Goal: Information Seeking & Learning: Learn about a topic

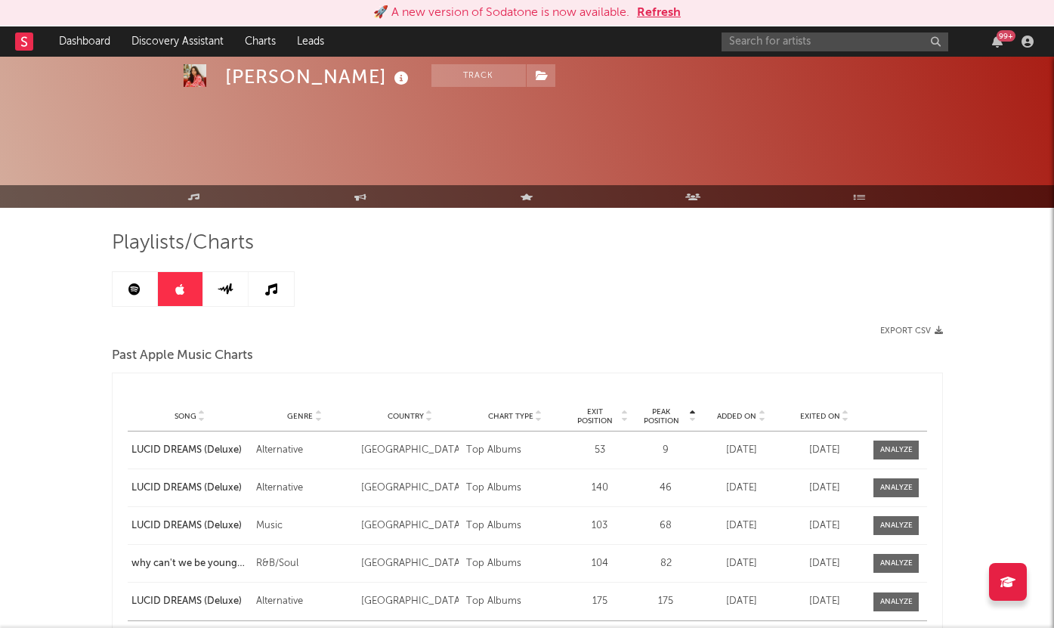
scroll to position [139, 0]
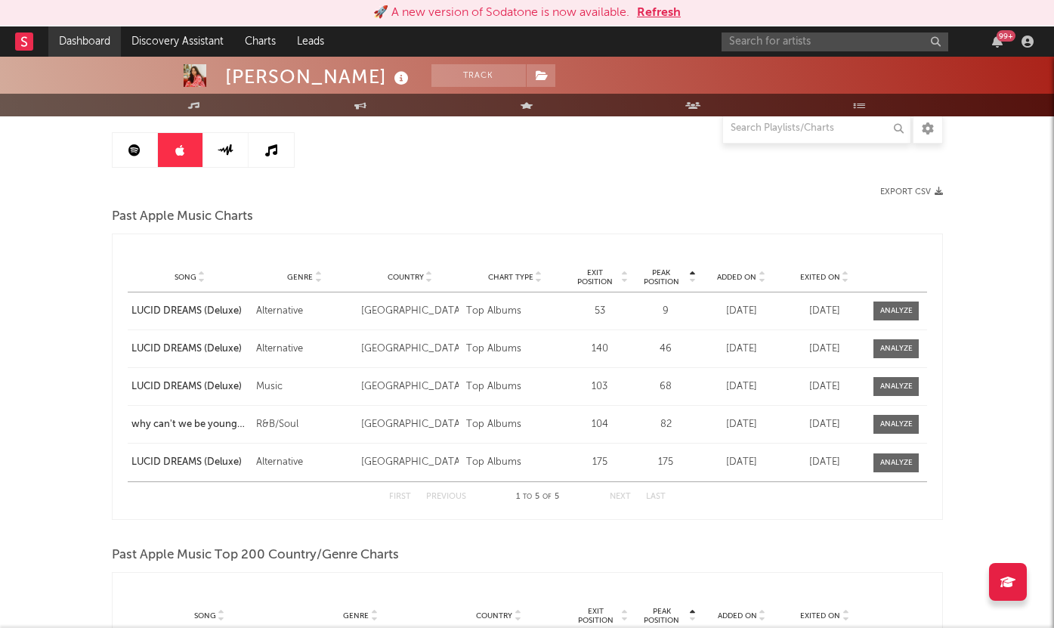
click at [91, 47] on link "Dashboard" at bounding box center [84, 41] width 73 height 30
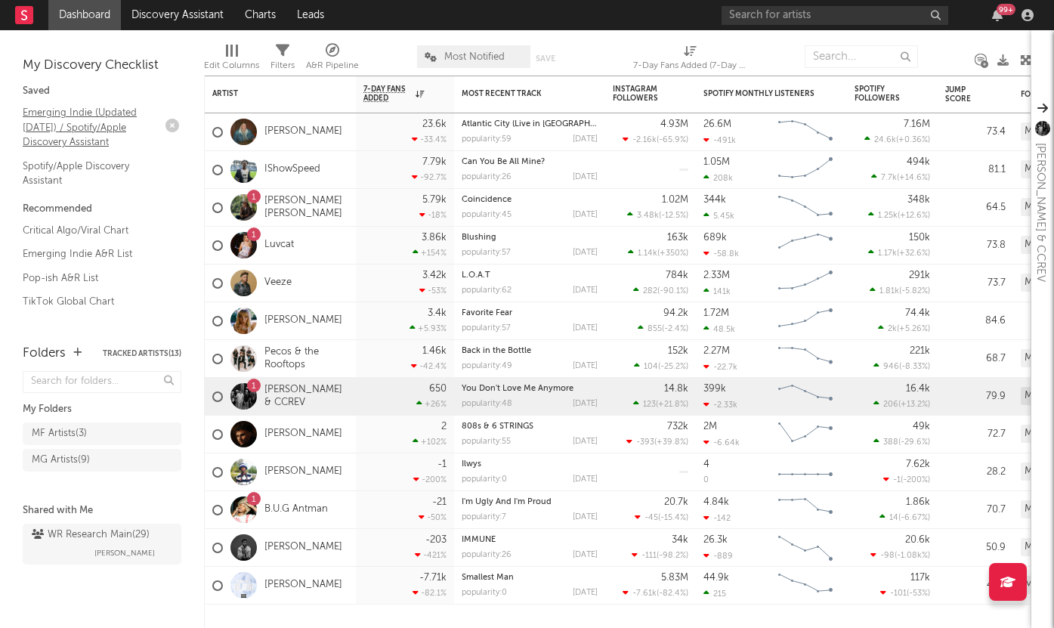
click at [86, 119] on link "Emerging Indie (Updated March 31) / Spotify/Apple Discovery Assistant" at bounding box center [95, 127] width 144 height 46
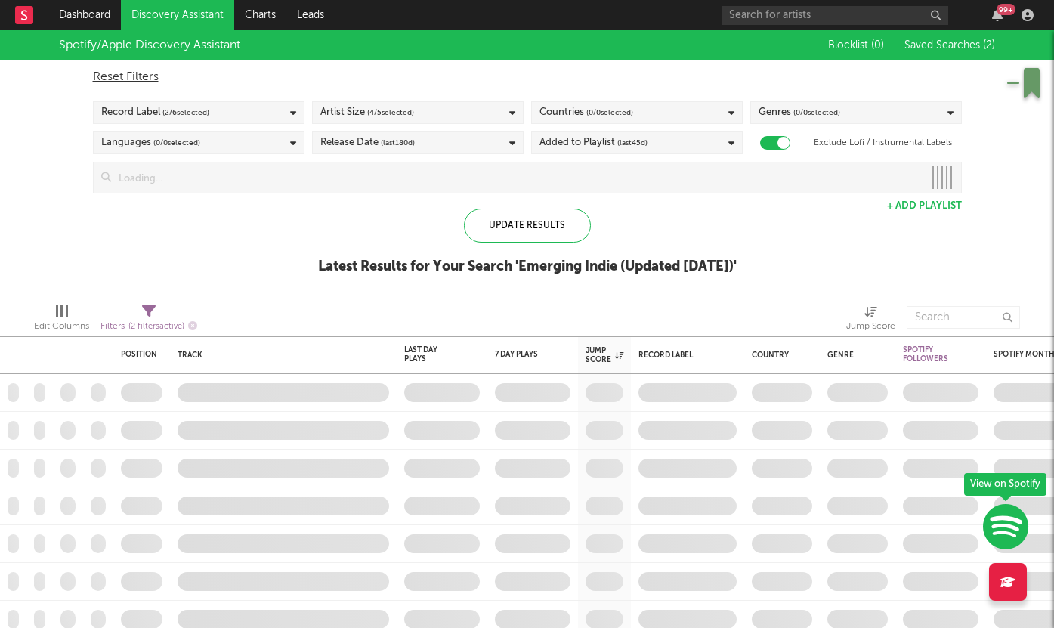
checkbox input "true"
click at [196, 327] on icon "button" at bounding box center [192, 325] width 9 height 9
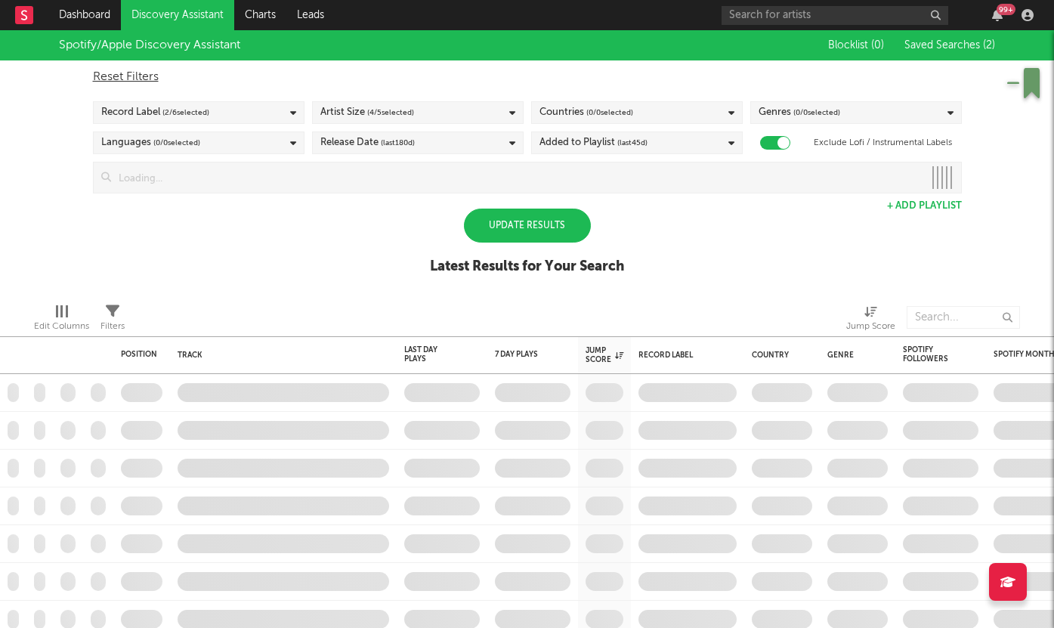
click at [505, 234] on div "Update Results" at bounding box center [527, 225] width 127 height 34
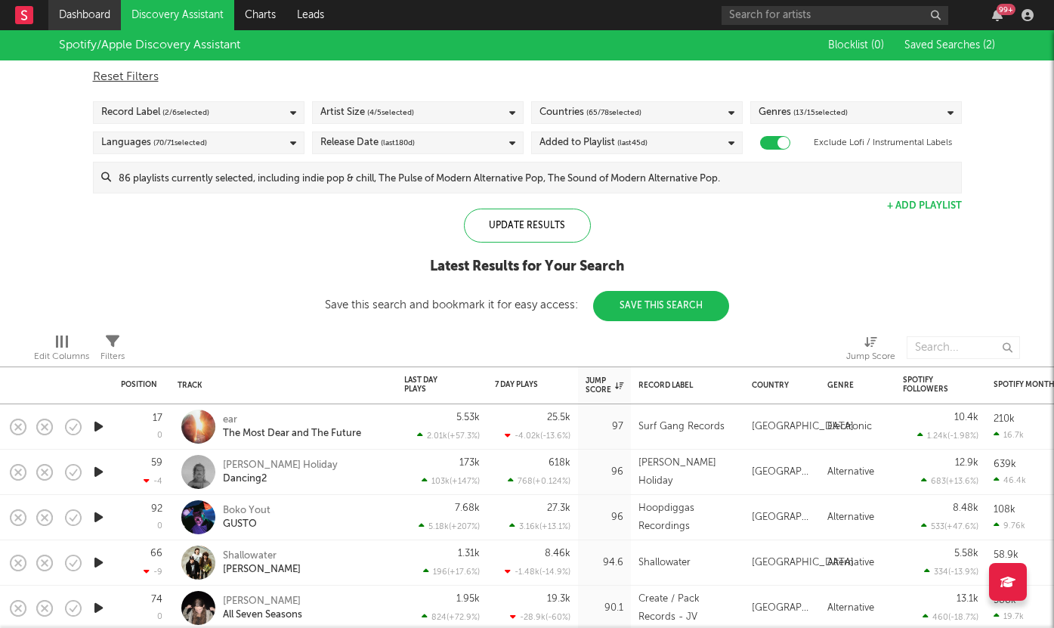
click at [49, 15] on link "Dashboard" at bounding box center [84, 15] width 73 height 30
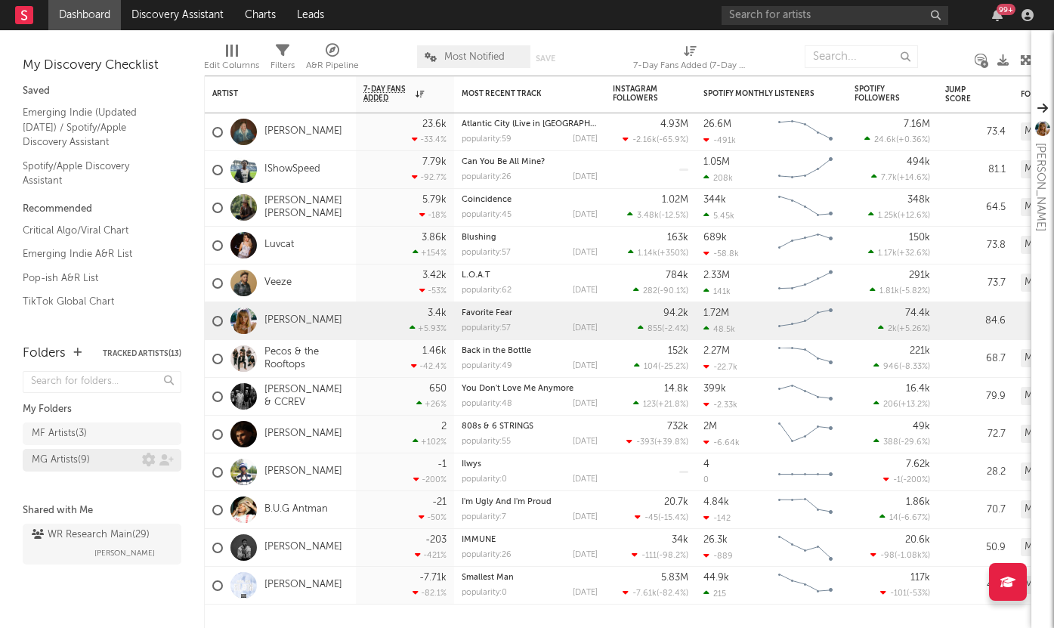
click at [60, 458] on div "MG Artists ( 9 )" at bounding box center [61, 460] width 58 height 18
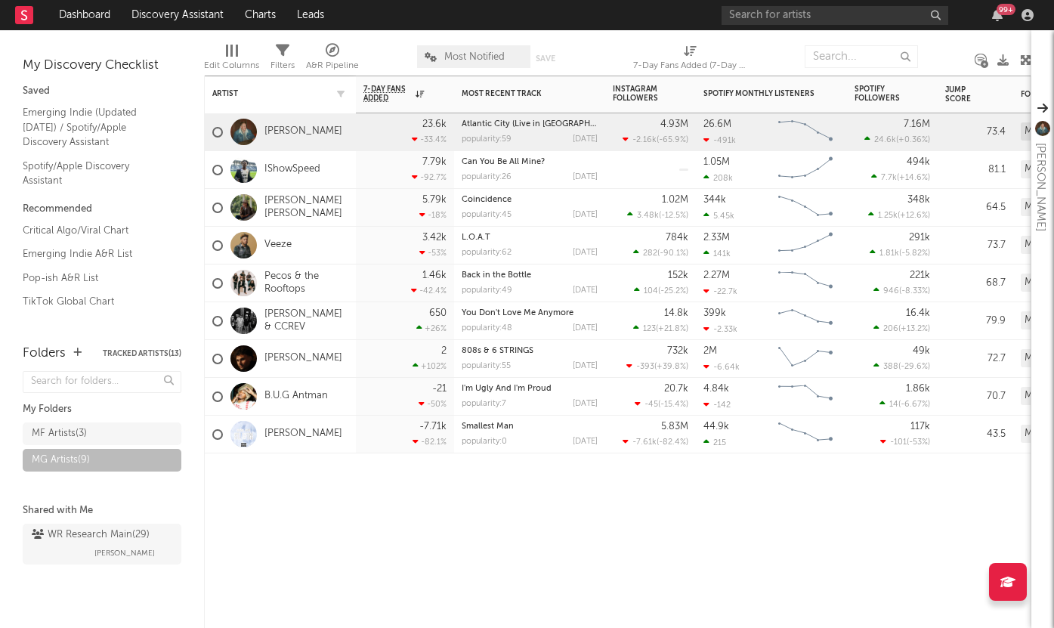
click at [273, 99] on div "Artist" at bounding box center [280, 93] width 136 height 29
click at [227, 91] on div "Artist" at bounding box center [268, 93] width 113 height 9
